Goal: Find contact information: Find contact information

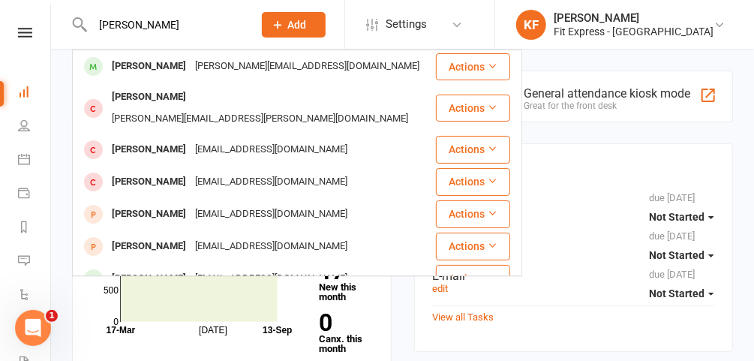
type input "[PERSON_NAME]"
click at [173, 64] on div "[PERSON_NAME]" at bounding box center [148, 67] width 83 height 22
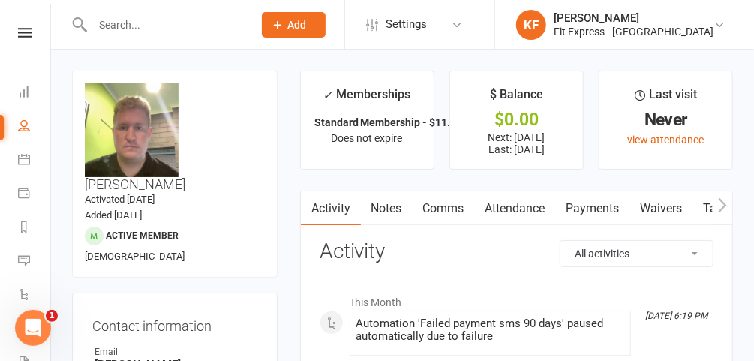
click at [576, 207] on link "Payments" at bounding box center [593, 208] width 74 height 35
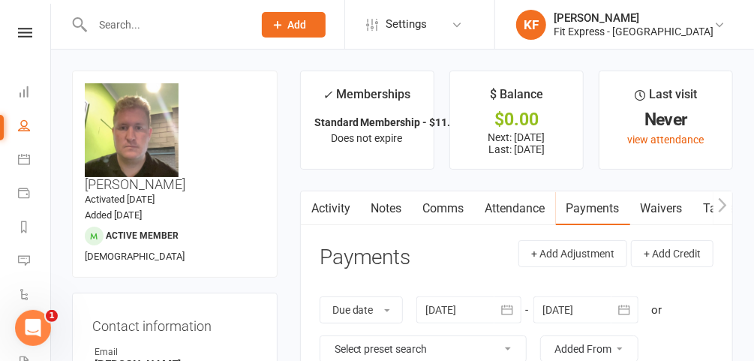
click at [397, 209] on link "Notes" at bounding box center [387, 208] width 52 height 35
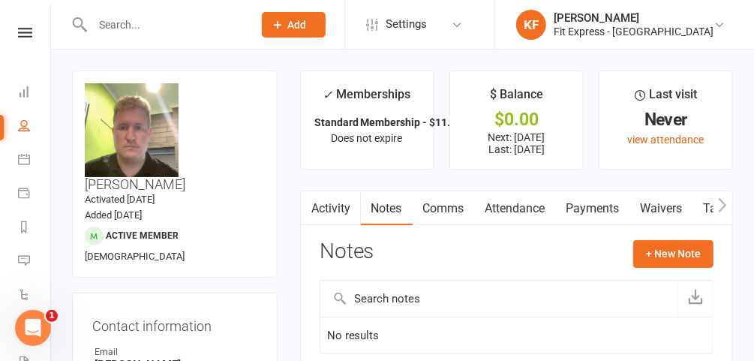
click at [591, 202] on link "Payments" at bounding box center [593, 208] width 74 height 35
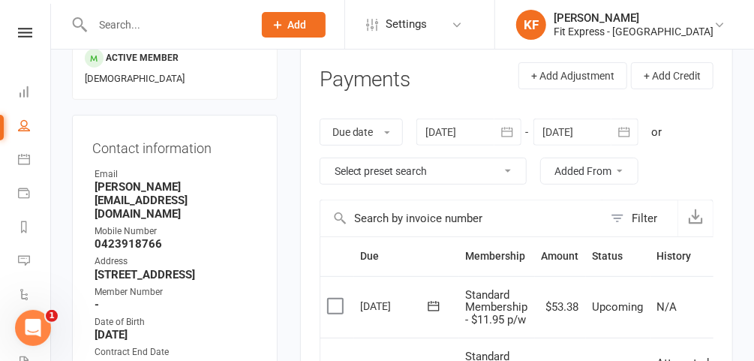
click at [451, 131] on div at bounding box center [468, 132] width 105 height 27
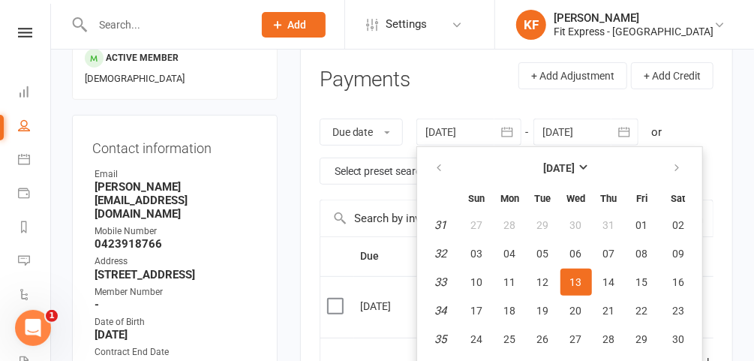
scroll to position [194, 0]
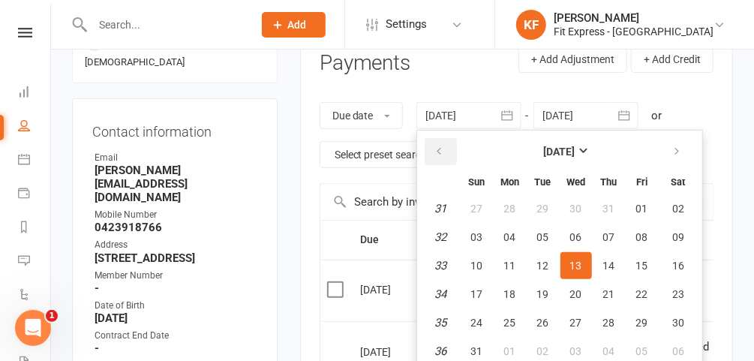
click at [434, 156] on button "button" at bounding box center [441, 151] width 32 height 27
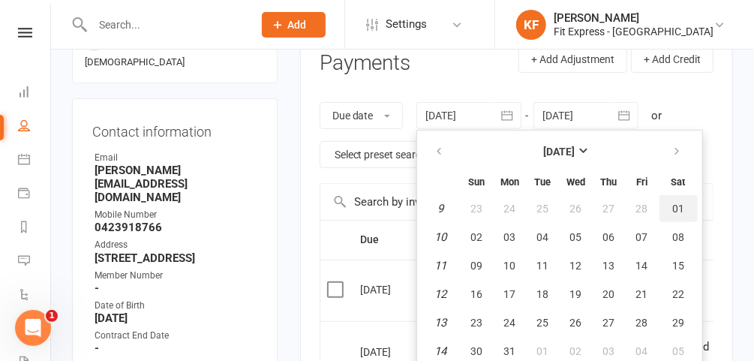
click at [674, 210] on span "01" at bounding box center [678, 209] width 12 height 12
type input "[DATE]"
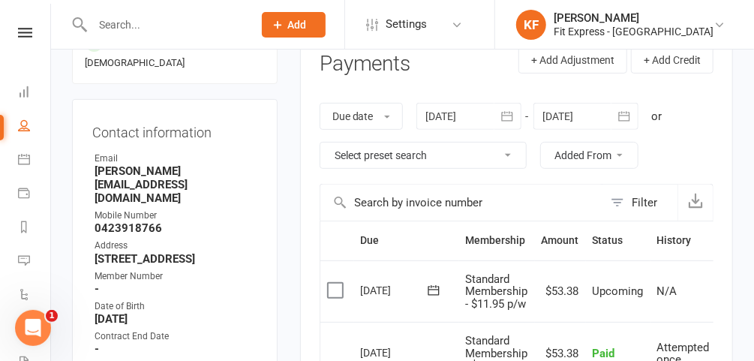
scroll to position [0, 0]
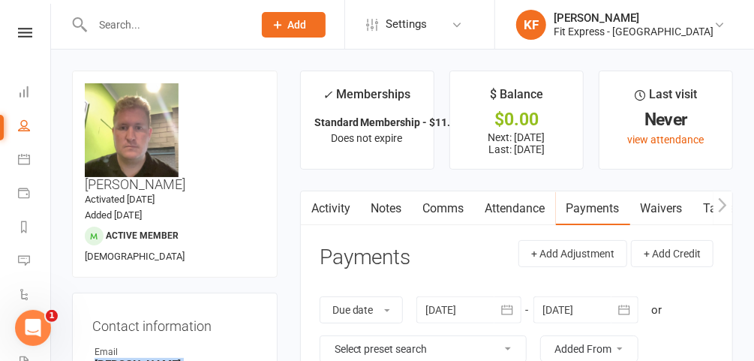
drag, startPoint x: 218, startPoint y: 329, endPoint x: 90, endPoint y: 330, distance: 127.6
copy strong "[PERSON_NAME][EMAIL_ADDRESS][DOMAIN_NAME]"
drag, startPoint x: 252, startPoint y: 105, endPoint x: 189, endPoint y: 107, distance: 63.1
click at [189, 107] on h3 "[PERSON_NAME]" at bounding box center [175, 137] width 180 height 109
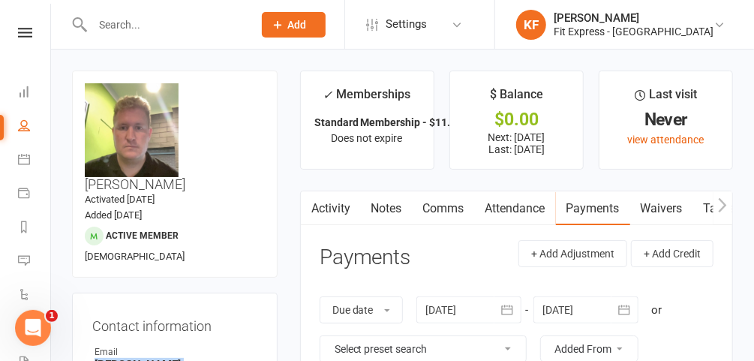
copy h3 "Bolzonello"
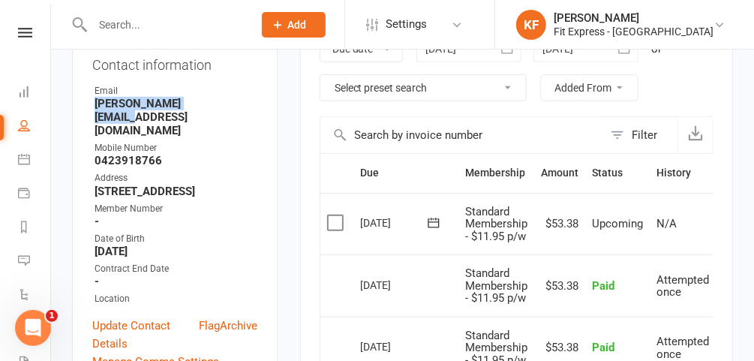
scroll to position [263, 0]
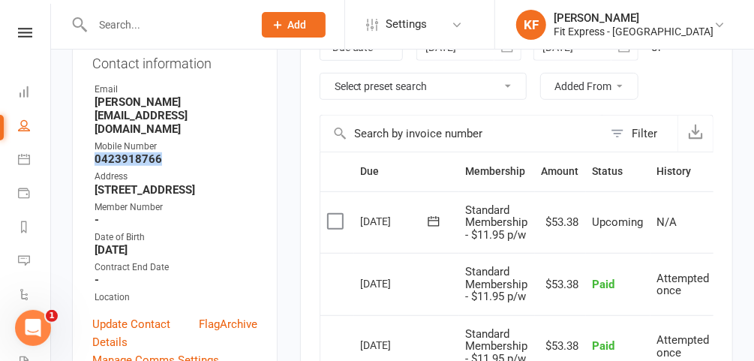
drag, startPoint x: 163, startPoint y: 98, endPoint x: 89, endPoint y: 103, distance: 73.7
click at [89, 103] on div "Contact information Owner Email [PERSON_NAME][EMAIL_ADDRESS][DOMAIN_NAME] Mobil…" at bounding box center [175, 209] width 206 height 359
copy strong "0423918766"
